Goal: Information Seeking & Learning: Learn about a topic

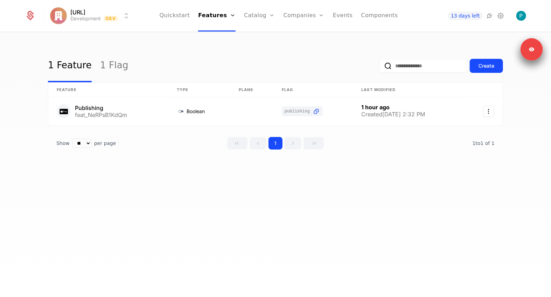
click at [256, 19] on link "Catalog" at bounding box center [259, 16] width 31 height 32
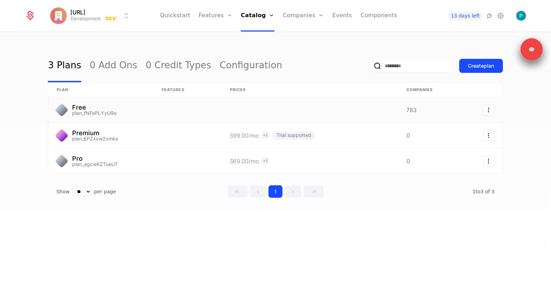
click at [157, 110] on link at bounding box center [187, 109] width 68 height 25
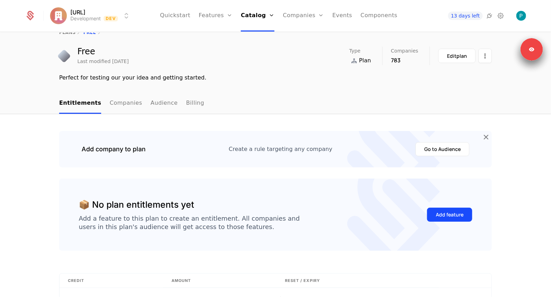
scroll to position [29, 0]
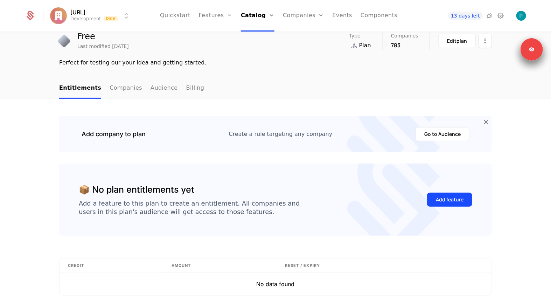
click at [125, 91] on link "Companies" at bounding box center [126, 88] width 33 height 21
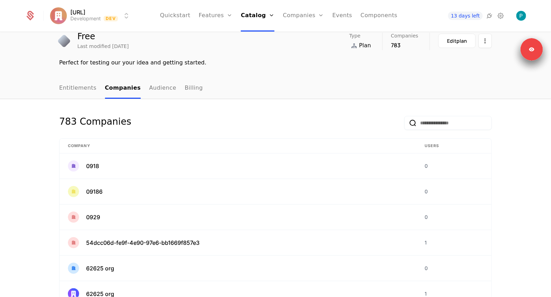
click at [160, 90] on link "Audience" at bounding box center [162, 88] width 27 height 21
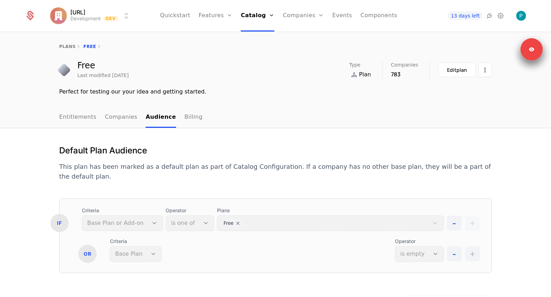
click at [185, 115] on link "Billing" at bounding box center [194, 117] width 18 height 21
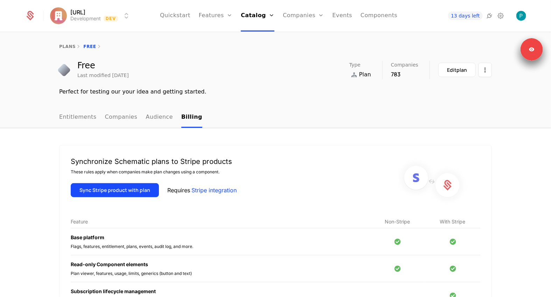
click at [77, 117] on link "Entitlements" at bounding box center [77, 117] width 37 height 21
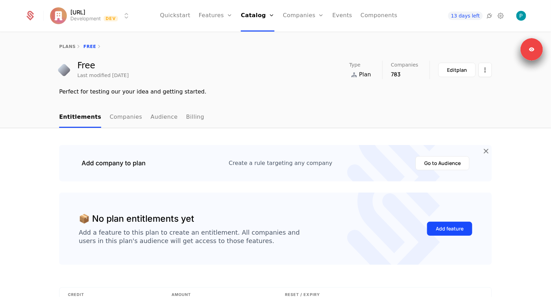
click at [178, 21] on link "Quickstart" at bounding box center [175, 16] width 30 height 32
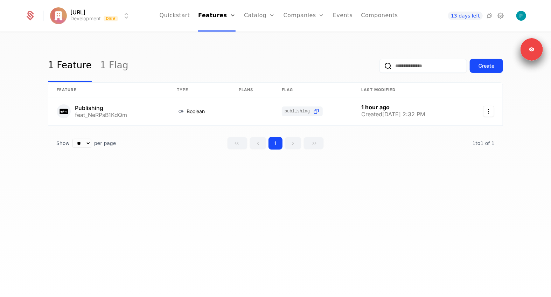
click at [258, 16] on link "Catalog" at bounding box center [259, 16] width 31 height 32
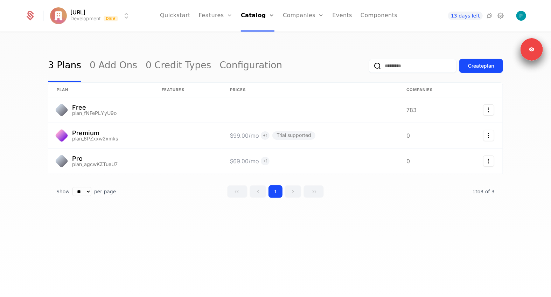
click at [187, 16] on link "Quickstart" at bounding box center [175, 16] width 30 height 32
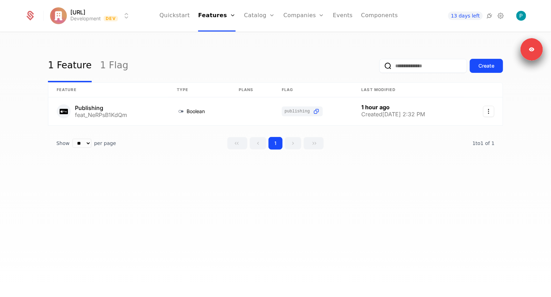
click at [258, 15] on link "Catalog" at bounding box center [259, 16] width 31 height 32
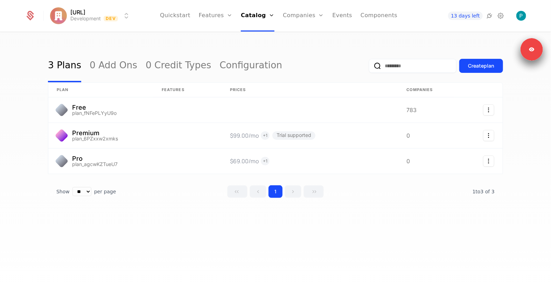
click at [215, 15] on link "Features" at bounding box center [216, 16] width 34 height 32
